Goal: Task Accomplishment & Management: Use online tool/utility

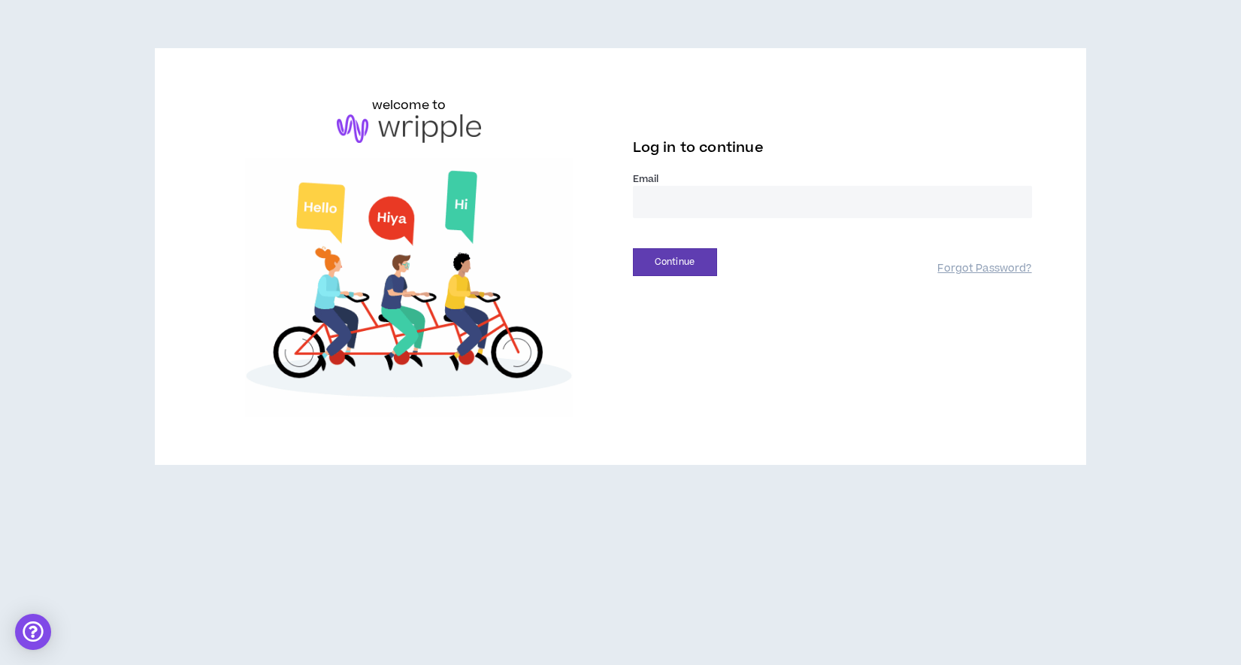
click at [717, 201] on input "email" at bounding box center [832, 202] width 399 height 32
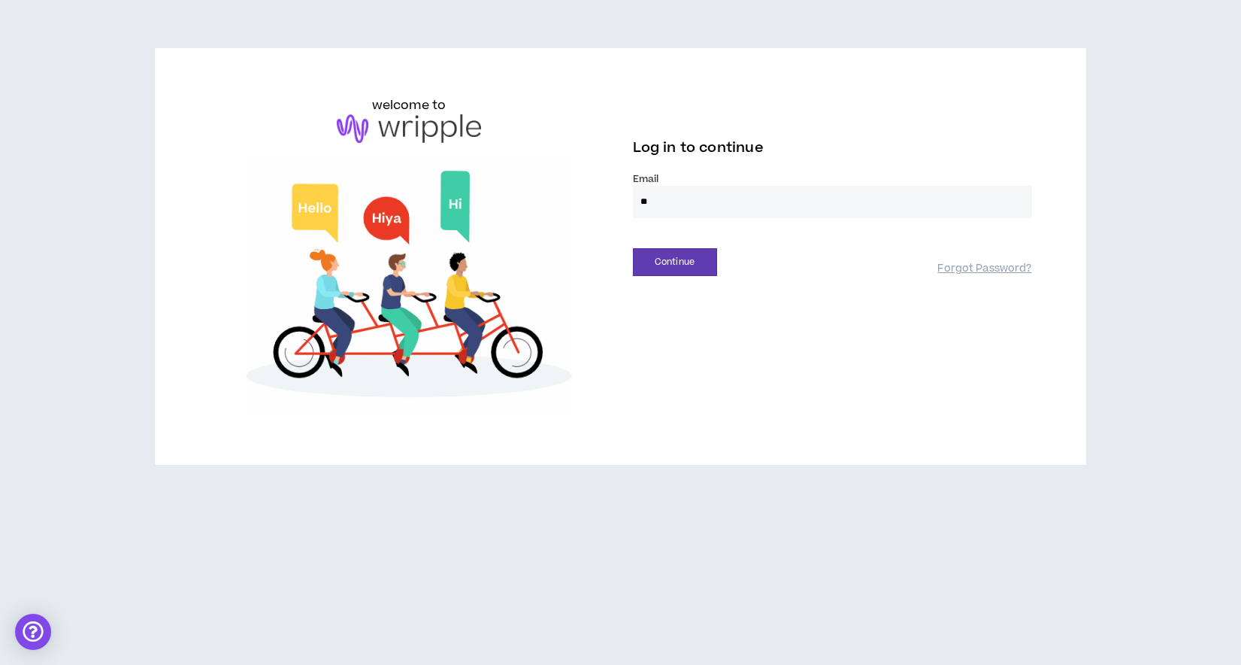
type input "**********"
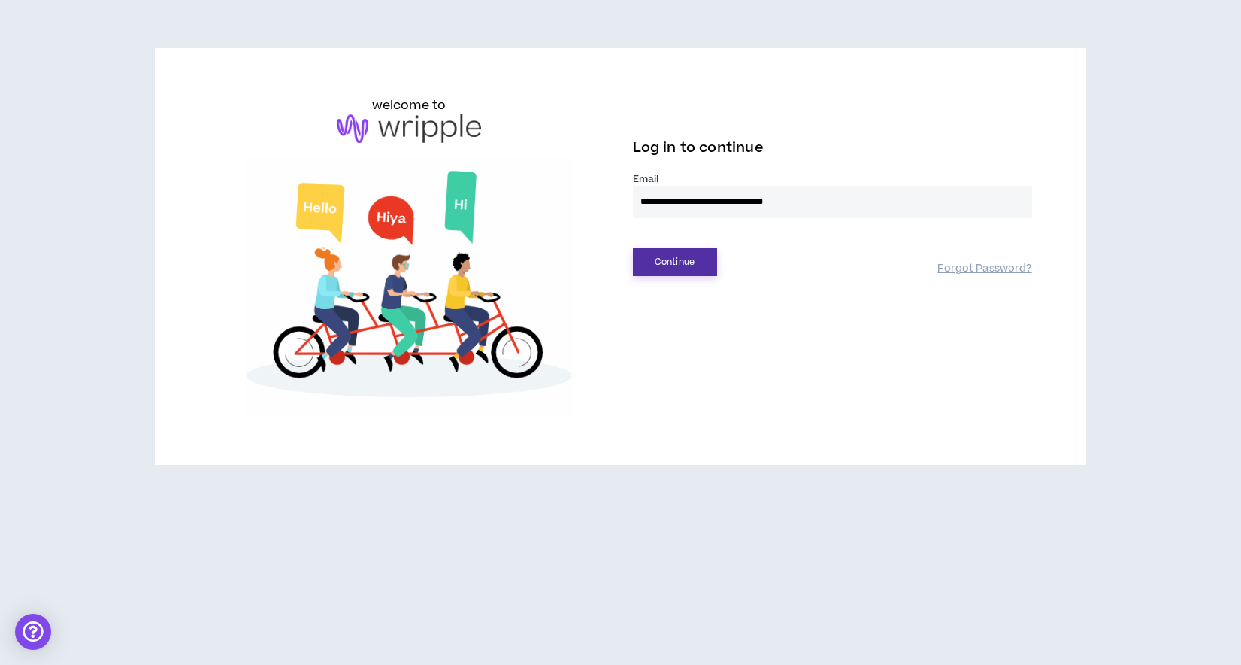
click at [680, 268] on button "Continue" at bounding box center [675, 262] width 84 height 28
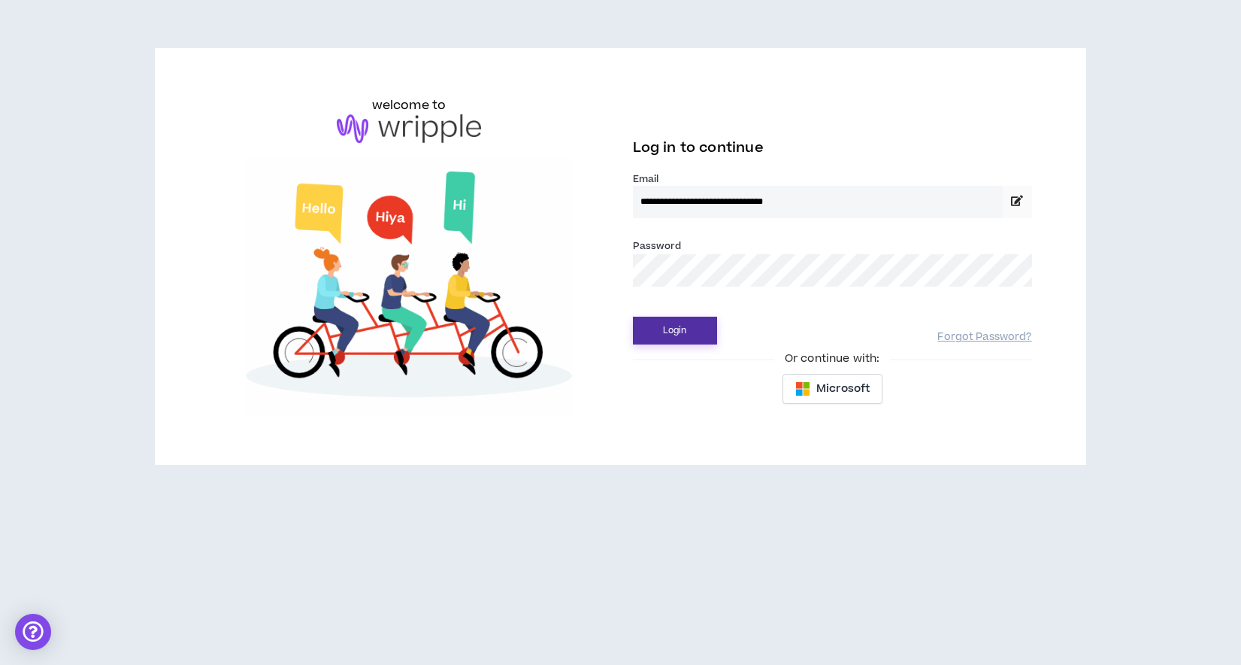
click at [665, 326] on button "Login" at bounding box center [675, 330] width 84 height 28
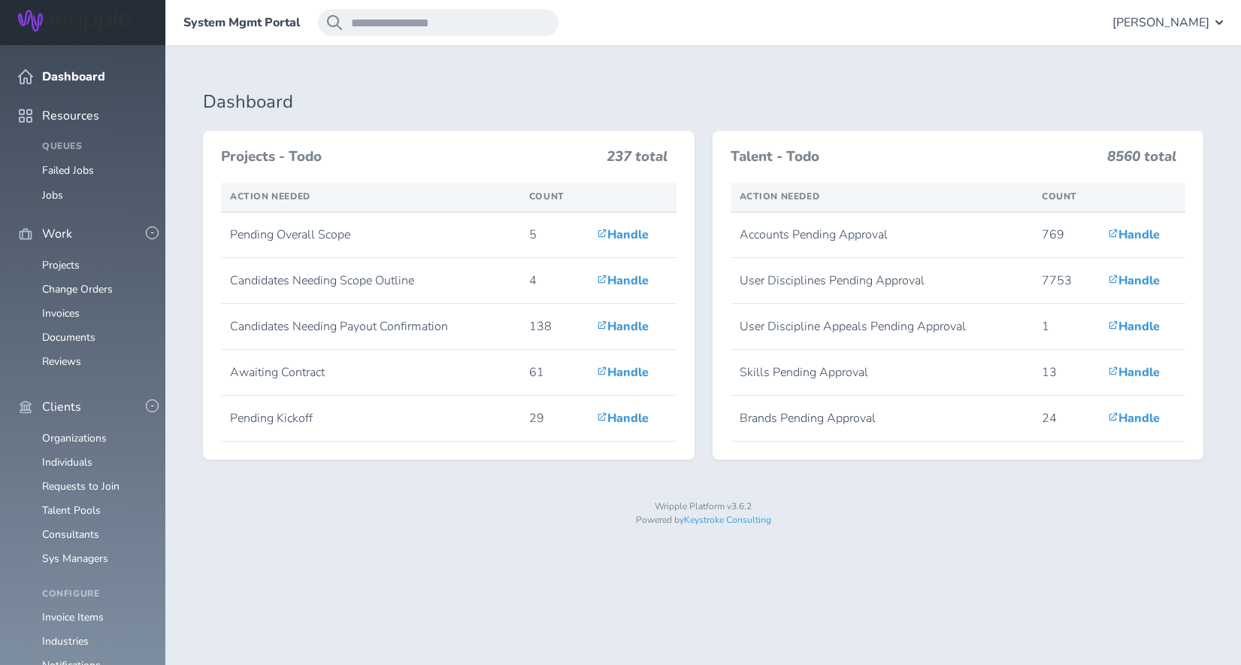
click at [65, 259] on ul "Projects Change Orders Invoices Documents Reviews" at bounding box center [82, 313] width 129 height 108
click at [65, 258] on link "Projects" at bounding box center [61, 265] width 38 height 14
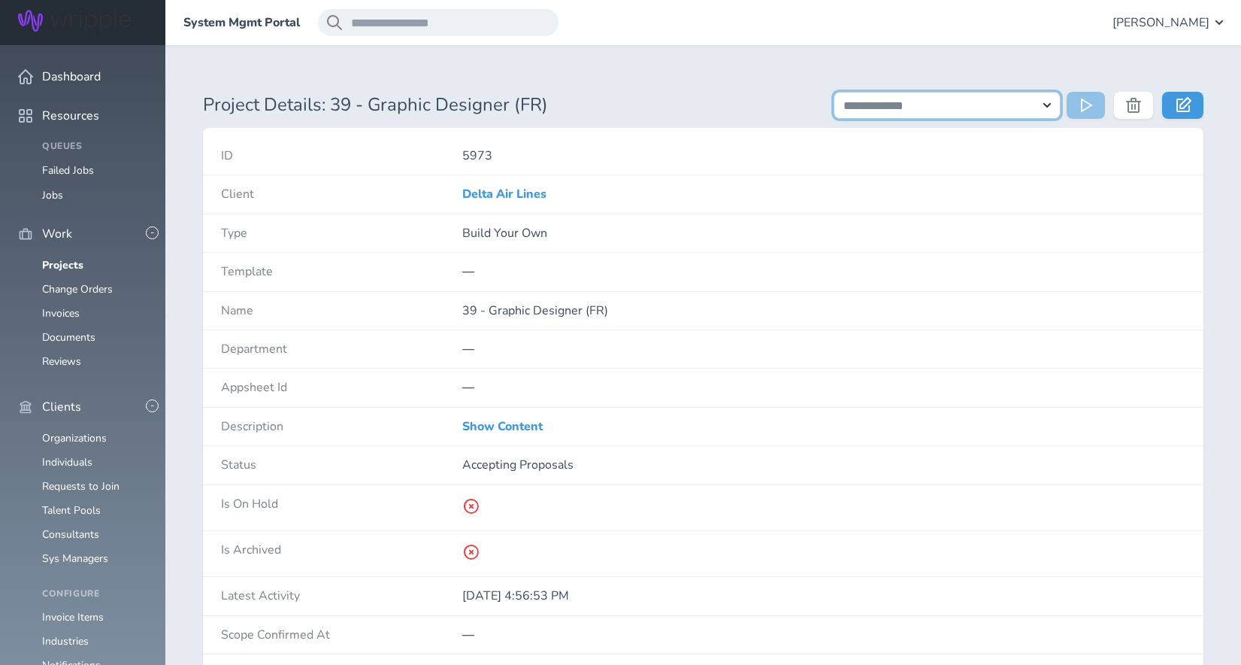
click at [884, 104] on select "**********" at bounding box center [948, 105] width 228 height 27
select select "**********"
click at [834, 92] on select "**********" at bounding box center [948, 105] width 228 height 27
click at [1083, 111] on icon at bounding box center [1088, 105] width 15 height 15
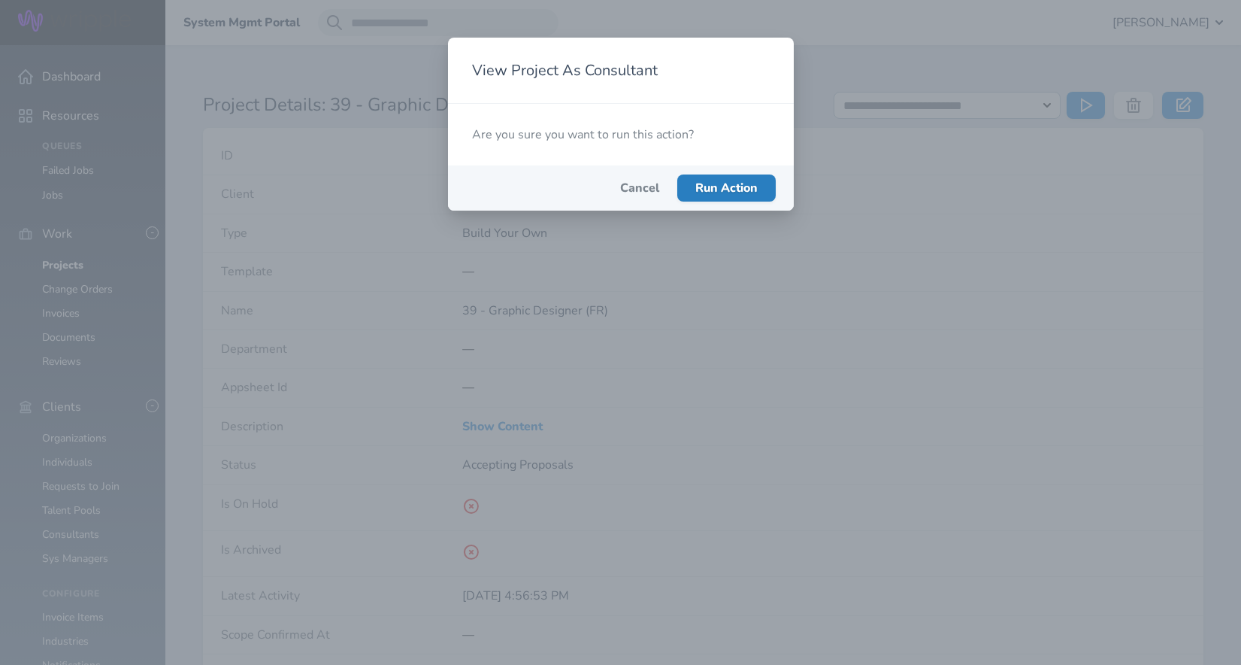
click at [716, 180] on span "Run Action" at bounding box center [726, 188] width 62 height 17
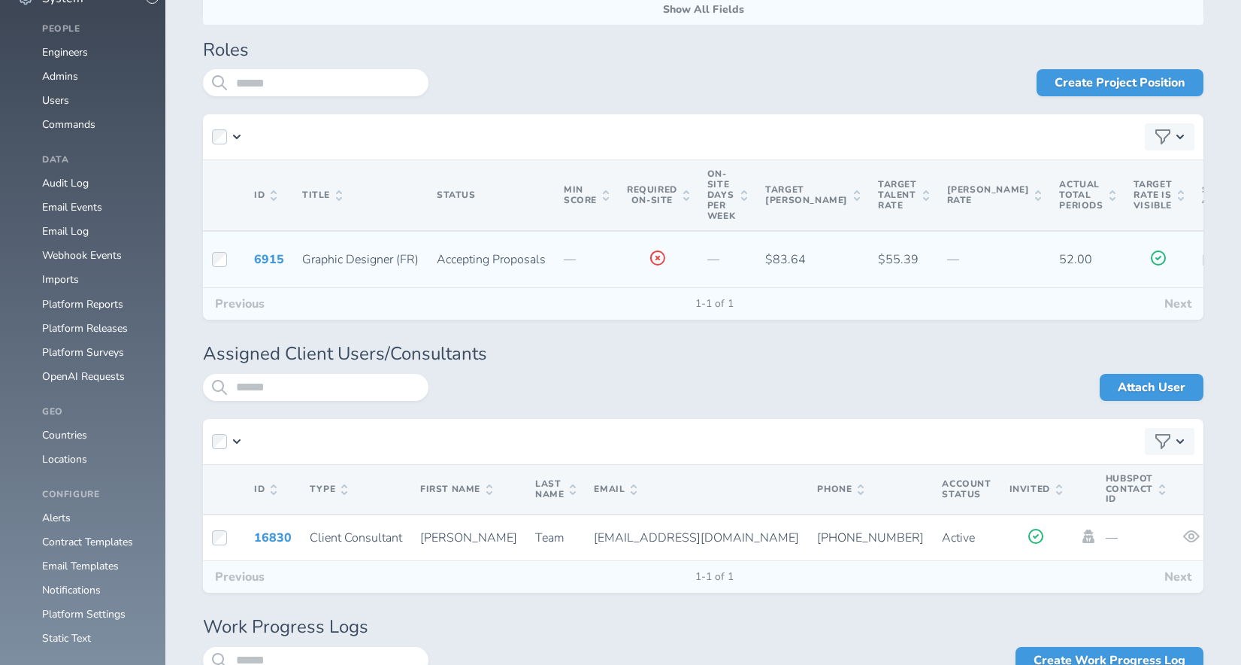
scroll to position [1407, 0]
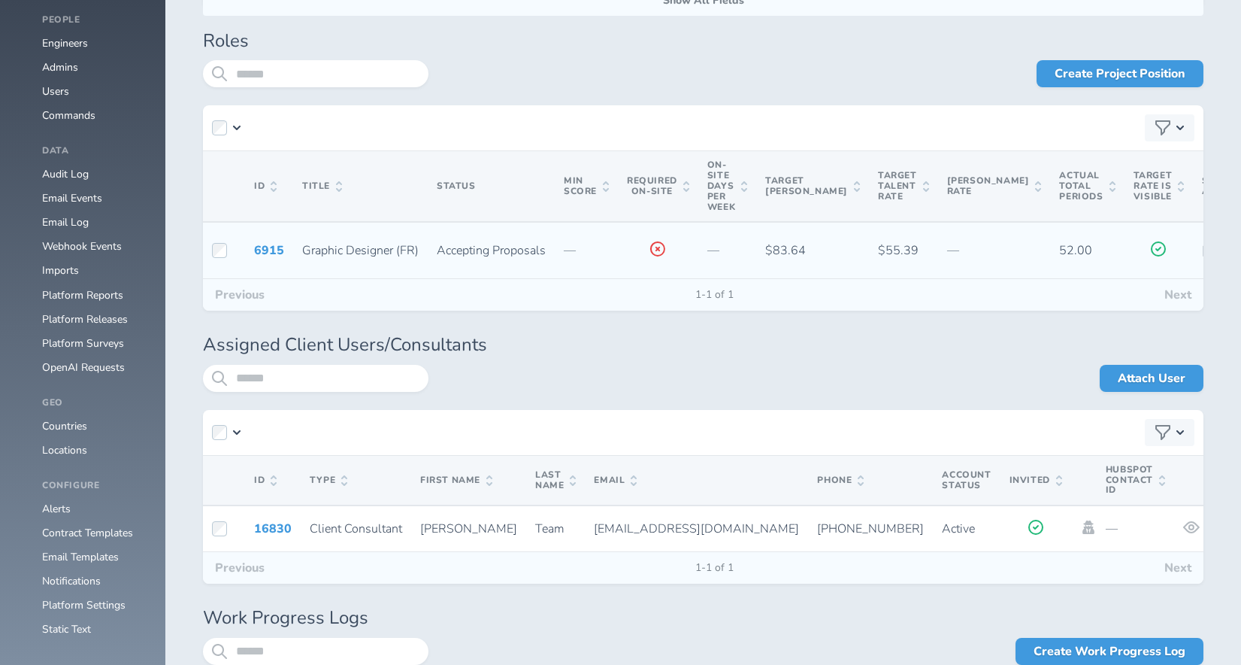
click at [279, 278] on td "6915" at bounding box center [269, 250] width 48 height 56
click at [270, 259] on link "6915" at bounding box center [269, 250] width 30 height 17
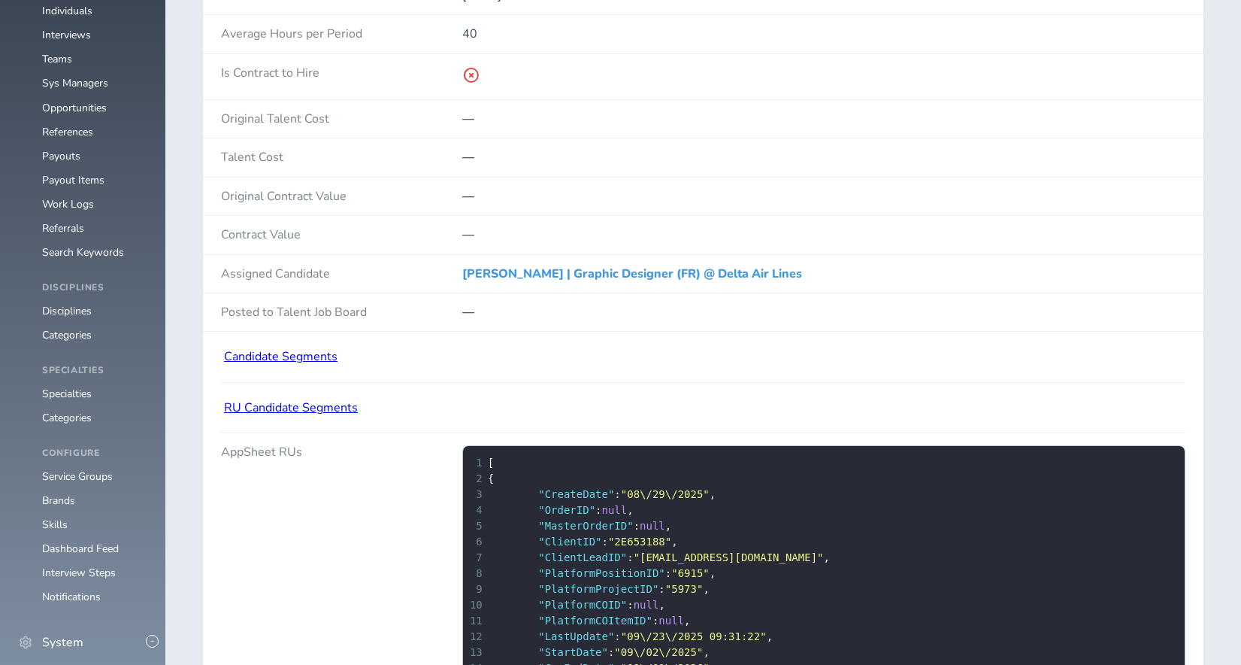
scroll to position [743, 0]
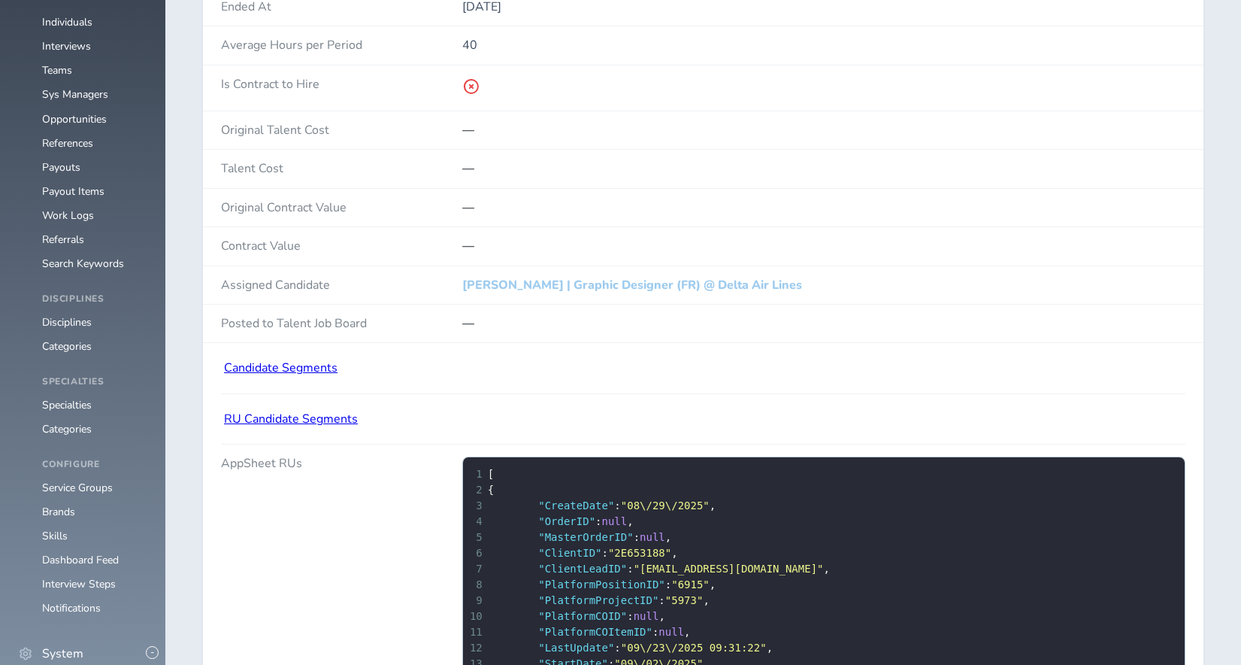
click at [712, 280] on link "Victoria Garcia | Graphic Designer (FR) @ Delta Air Lines" at bounding box center [632, 285] width 340 height 17
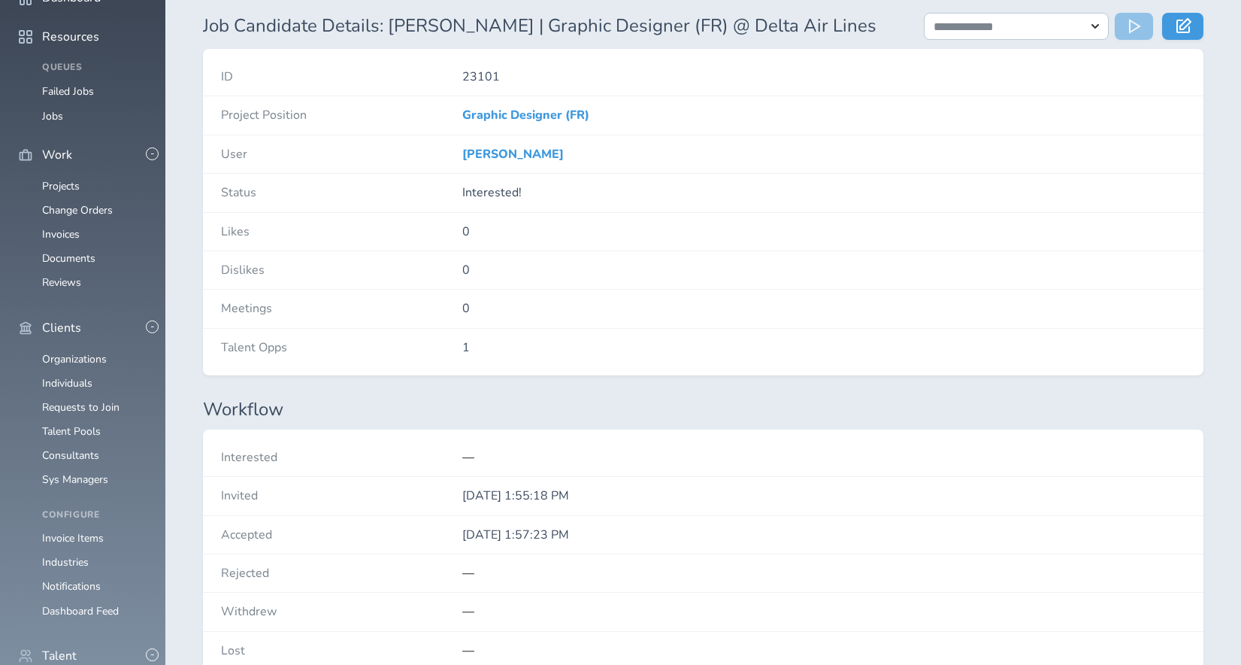
scroll to position [83, 0]
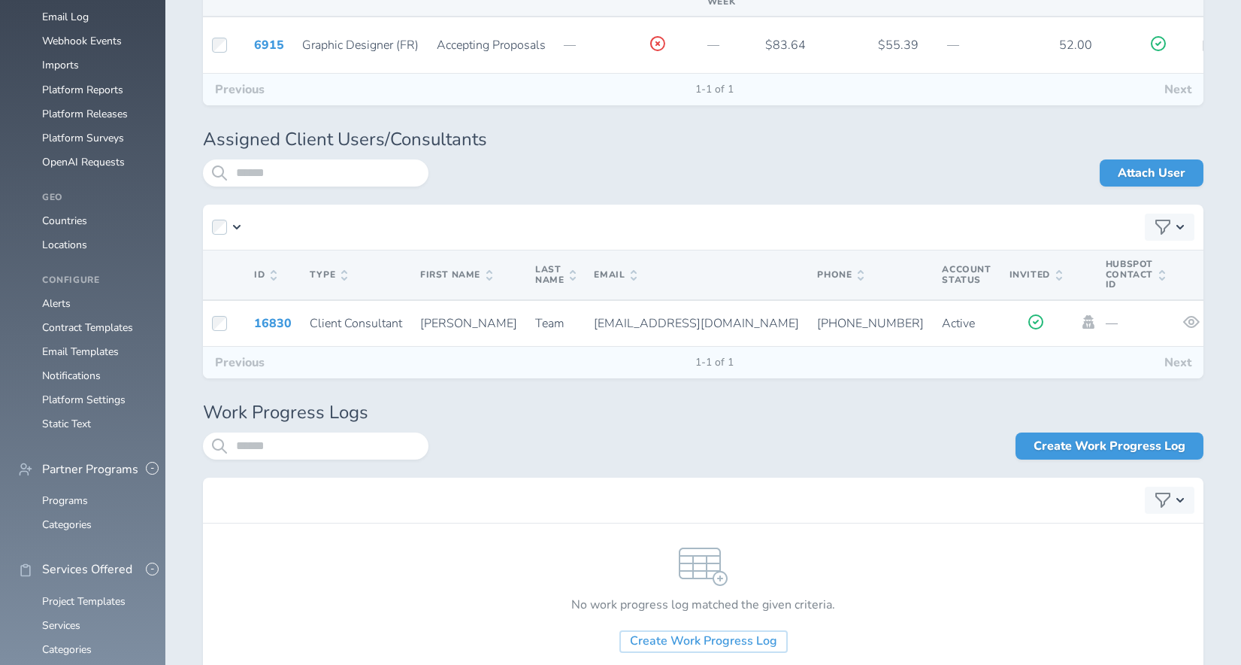
scroll to position [1468, 0]
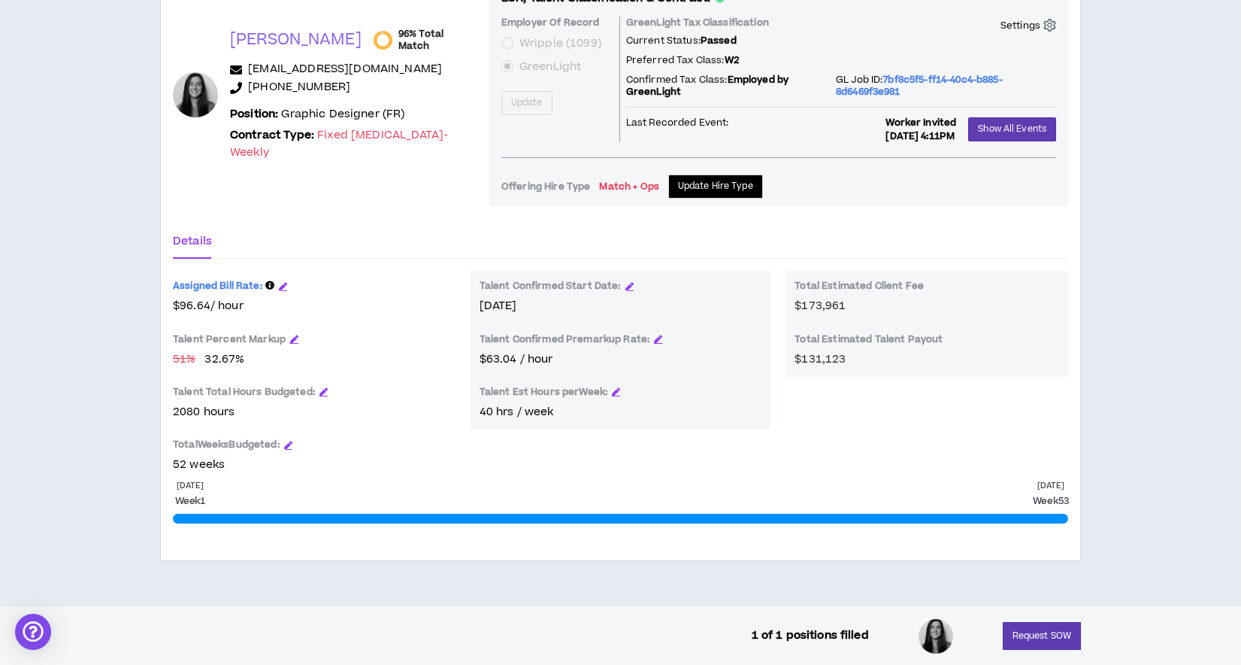
scroll to position [758, 0]
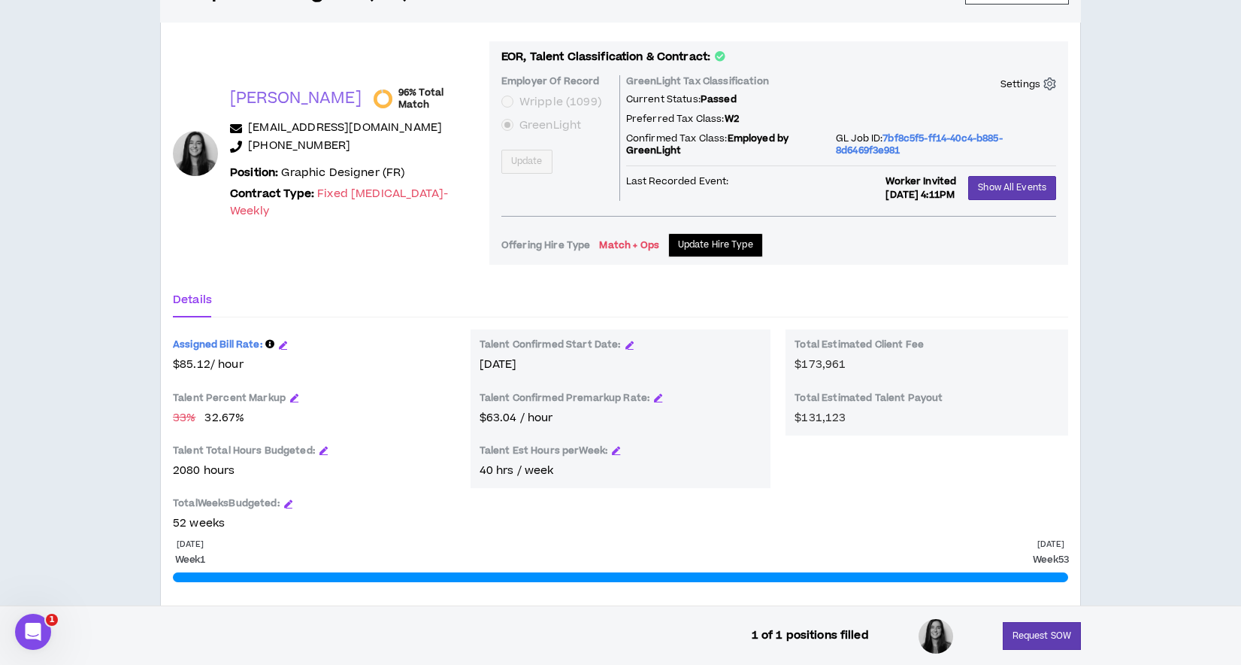
scroll to position [715, 0]
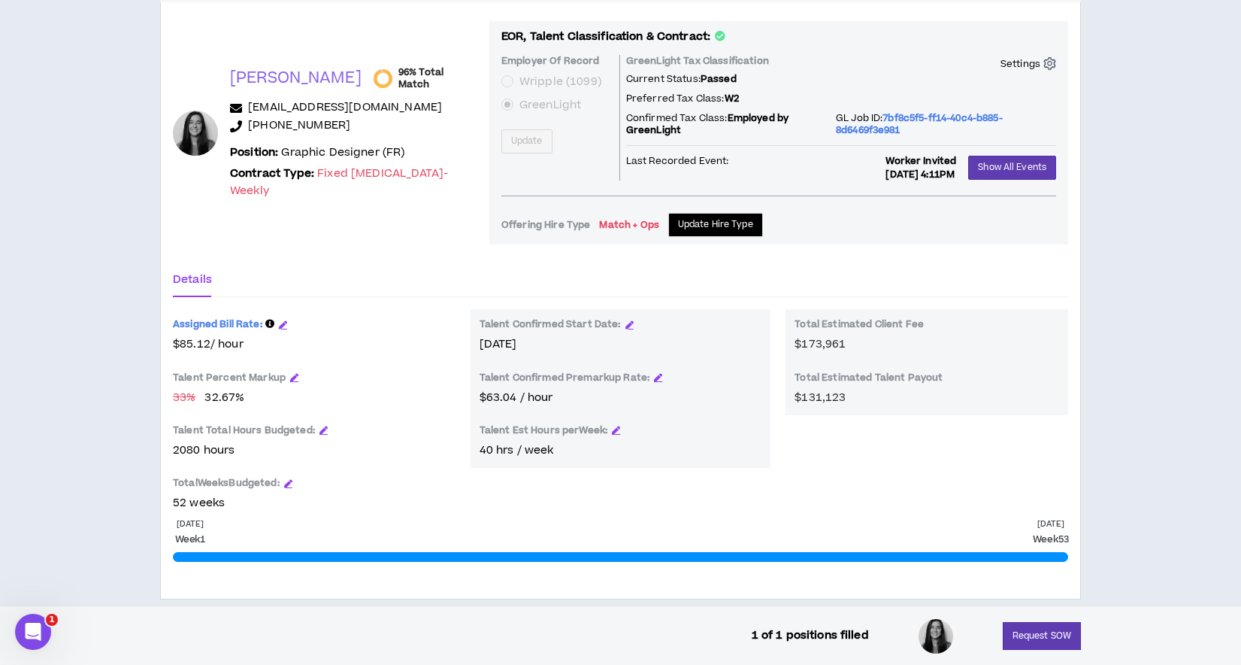
click at [178, 344] on span "$85.12 / hour" at bounding box center [314, 344] width 283 height 17
copy span "85.12"
